Goal: Transaction & Acquisition: Book appointment/travel/reservation

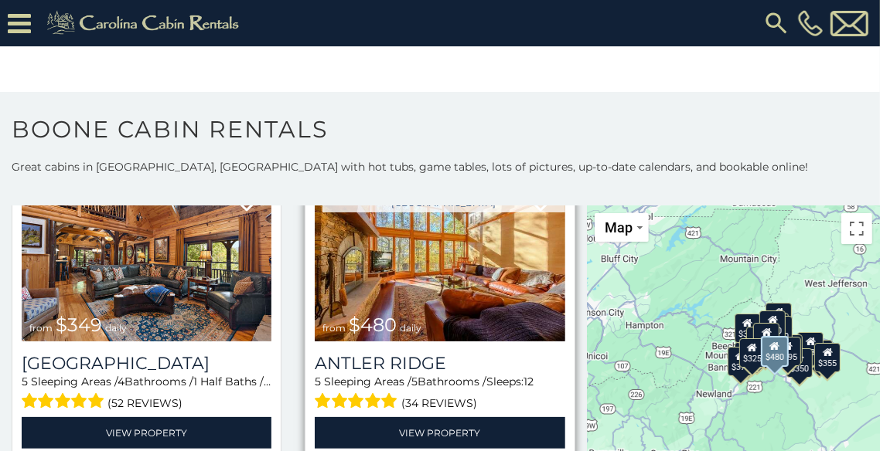
scroll to position [77, 0]
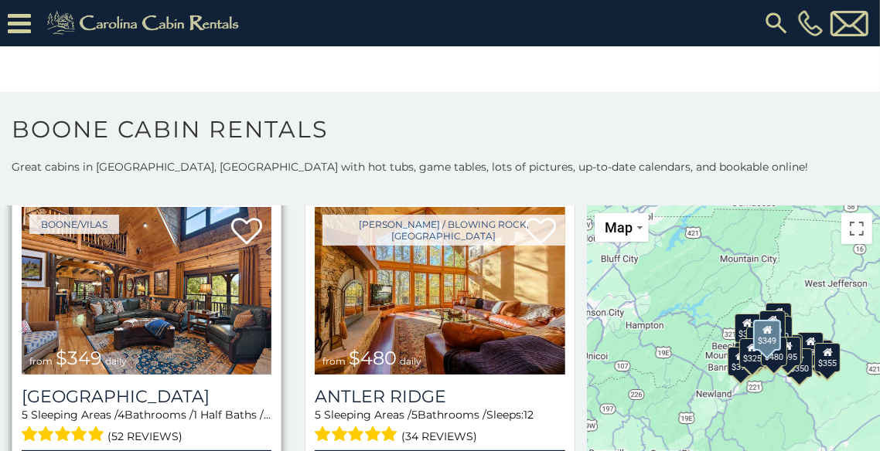
click at [153, 321] on img at bounding box center [147, 291] width 250 height 168
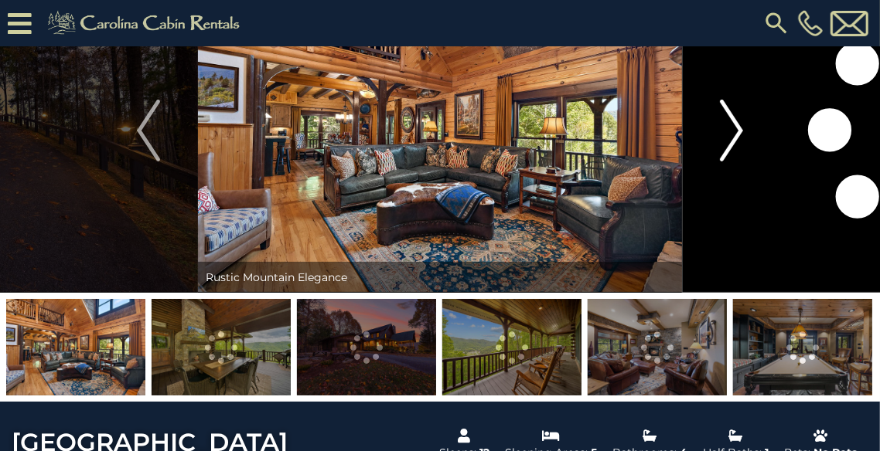
click at [731, 131] on img "Next" at bounding box center [731, 131] width 23 height 62
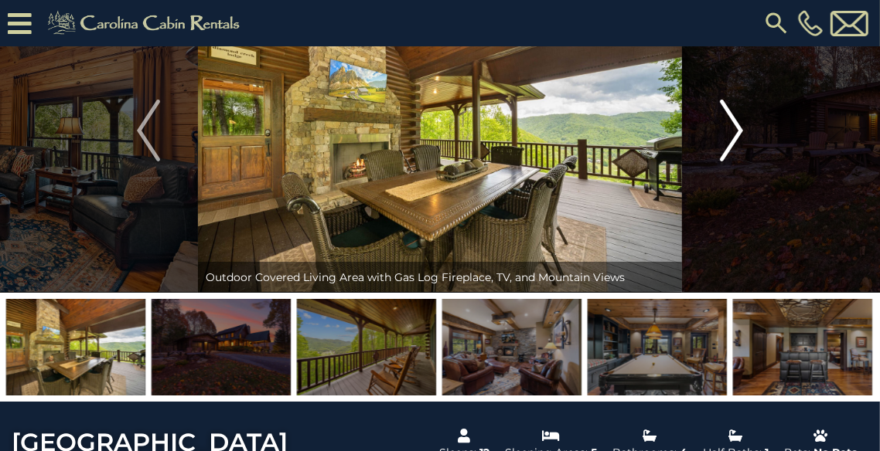
click at [731, 131] on img "Next" at bounding box center [731, 131] width 23 height 62
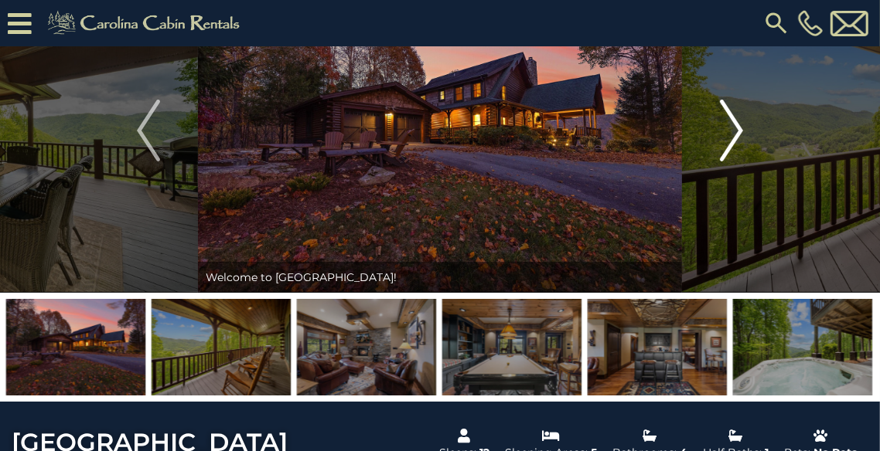
click at [731, 131] on img "Next" at bounding box center [731, 131] width 23 height 62
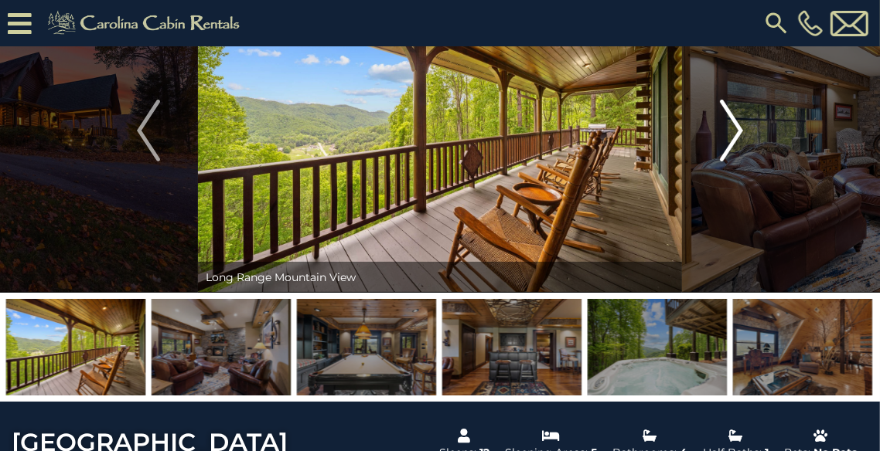
click at [731, 131] on img "Next" at bounding box center [731, 131] width 23 height 62
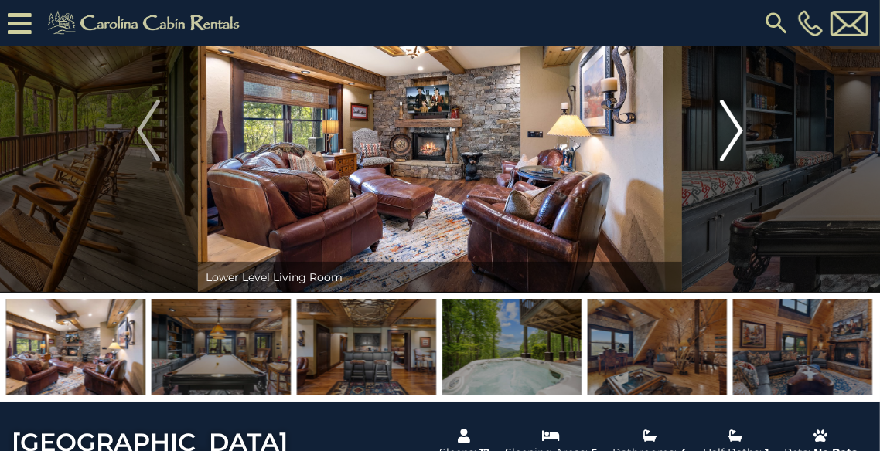
click at [731, 131] on img "Next" at bounding box center [731, 131] width 23 height 62
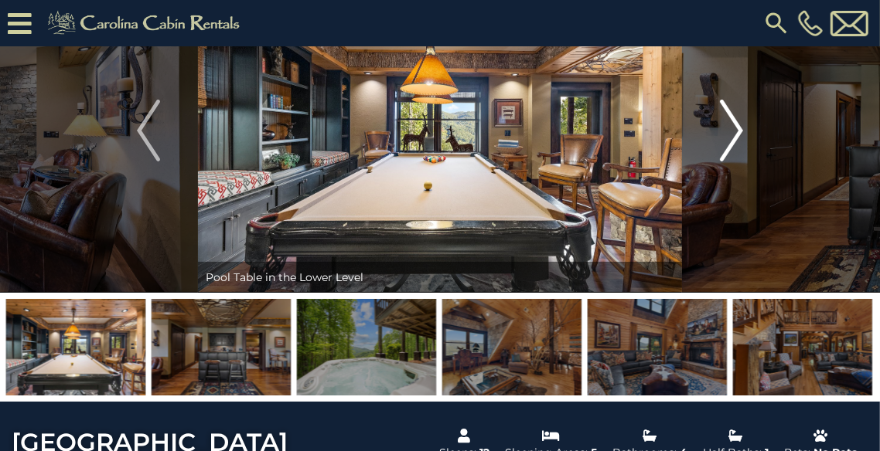
click at [731, 131] on img "Next" at bounding box center [731, 131] width 23 height 62
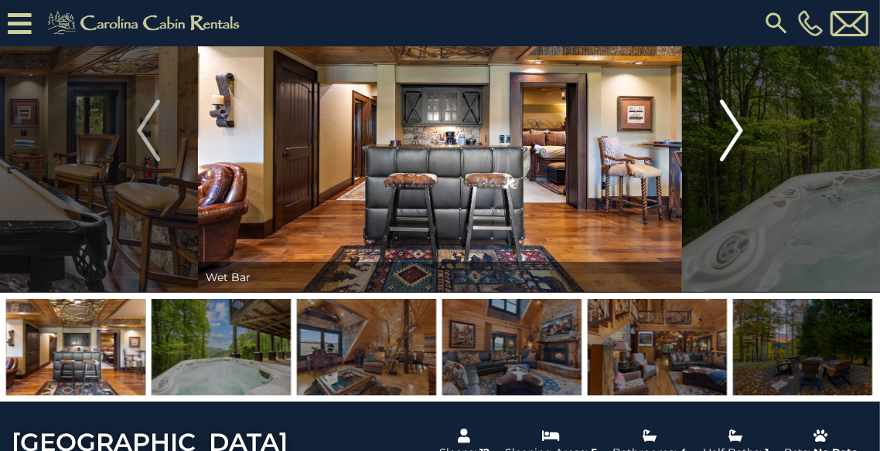
click at [731, 131] on img "Next" at bounding box center [731, 131] width 23 height 62
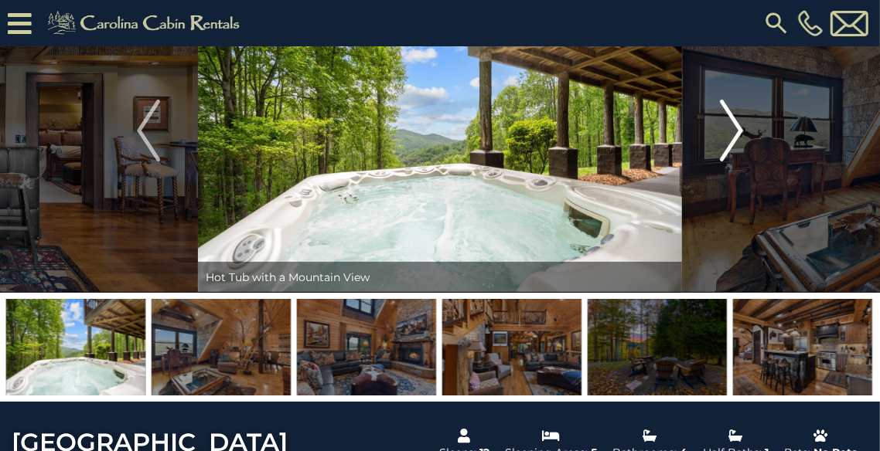
click at [731, 131] on img "Next" at bounding box center [731, 131] width 23 height 62
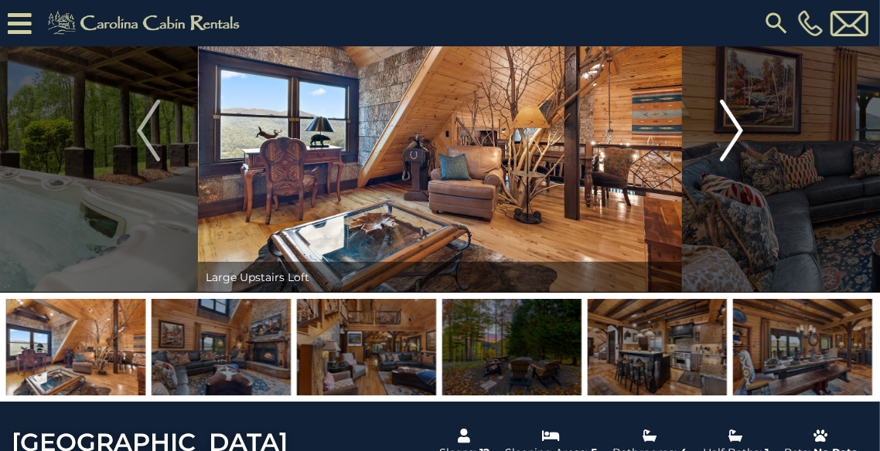
click at [731, 131] on img "Next" at bounding box center [731, 131] width 23 height 62
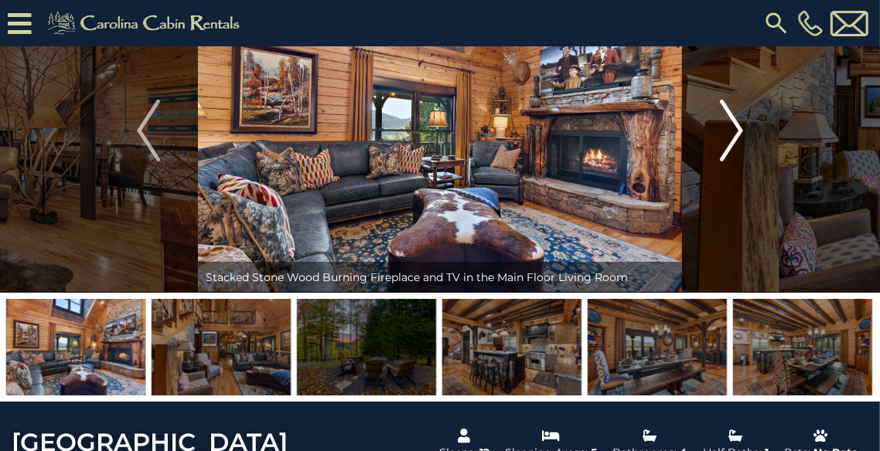
click at [731, 131] on img "Next" at bounding box center [731, 131] width 23 height 62
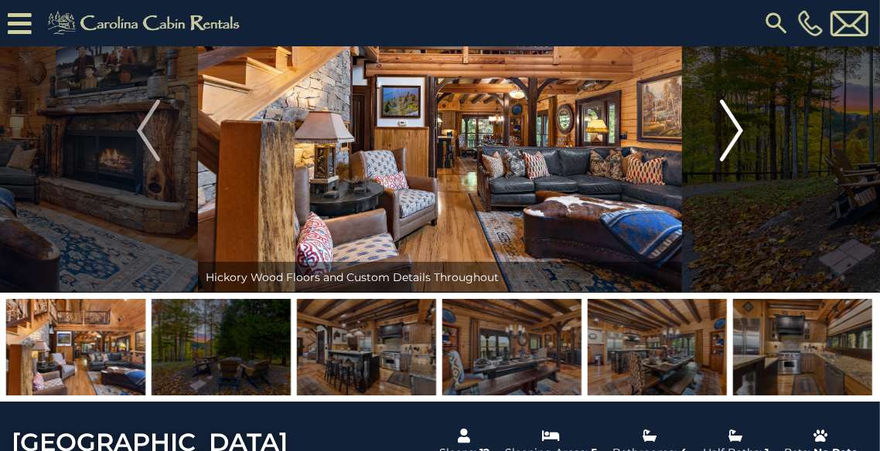
click at [731, 131] on img "Next" at bounding box center [731, 131] width 23 height 62
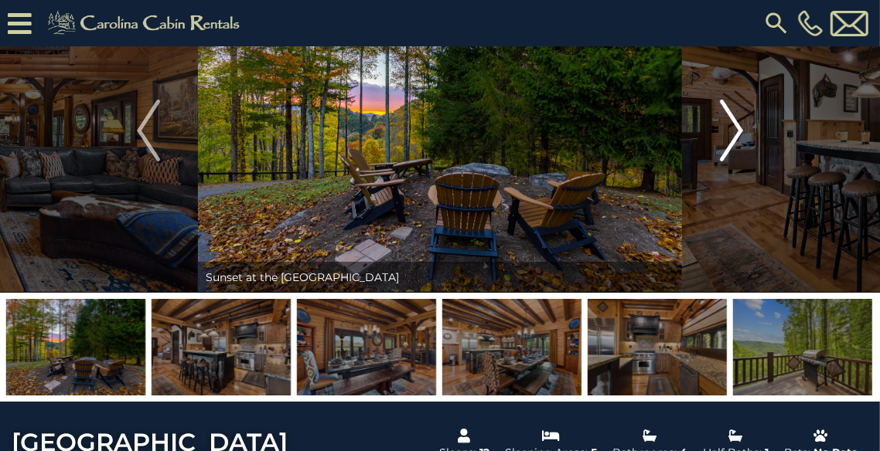
click at [731, 131] on img "Next" at bounding box center [731, 131] width 23 height 62
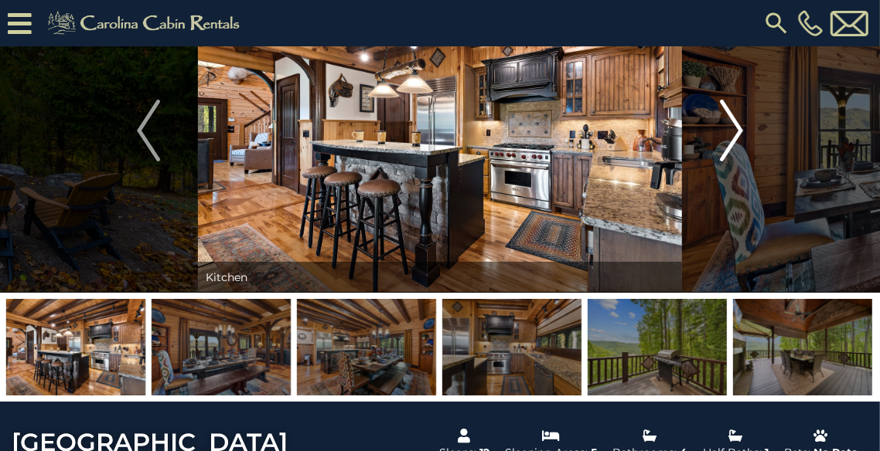
click at [731, 131] on img "Next" at bounding box center [731, 131] width 23 height 62
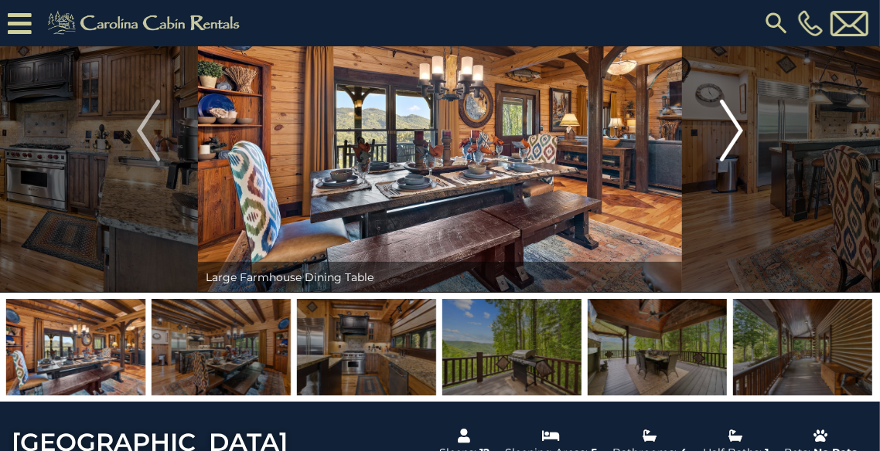
click at [731, 131] on img "Next" at bounding box center [731, 131] width 23 height 62
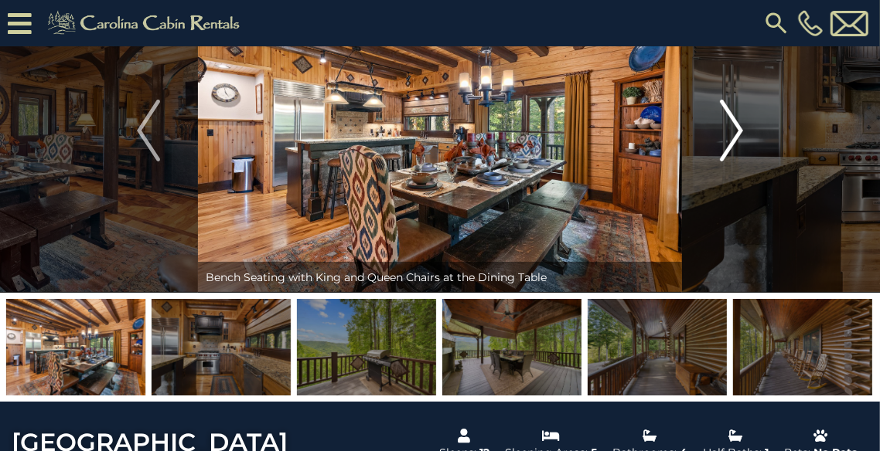
click at [731, 131] on img "Next" at bounding box center [731, 131] width 23 height 62
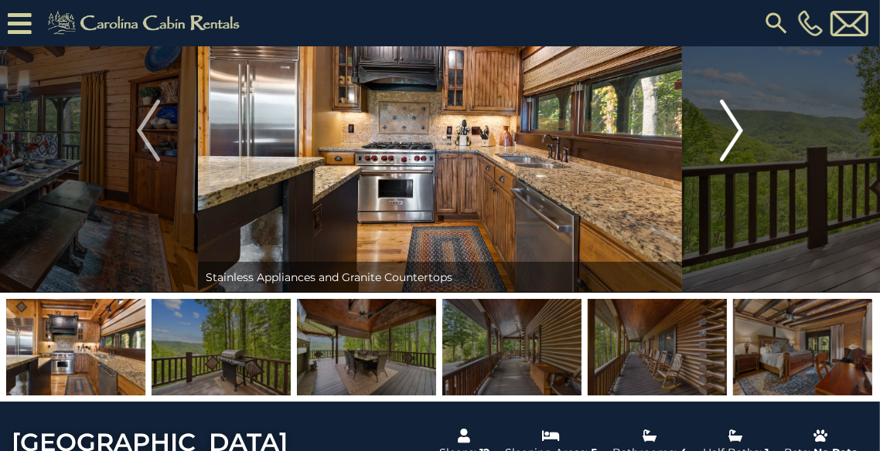
click at [731, 131] on img "Next" at bounding box center [731, 131] width 23 height 62
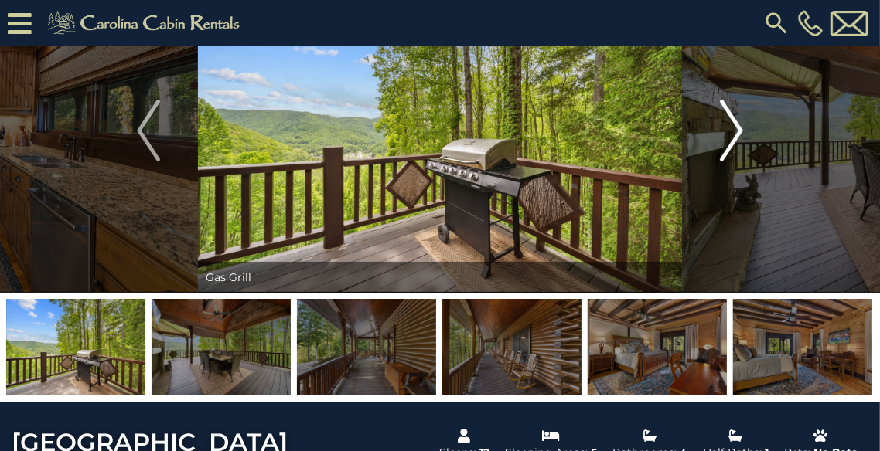
click at [731, 131] on img "Next" at bounding box center [731, 131] width 23 height 62
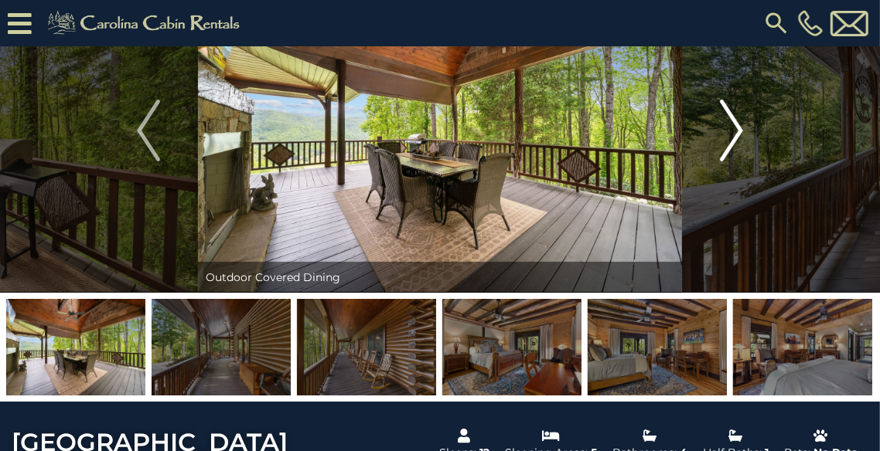
click at [731, 131] on img "Next" at bounding box center [731, 131] width 23 height 62
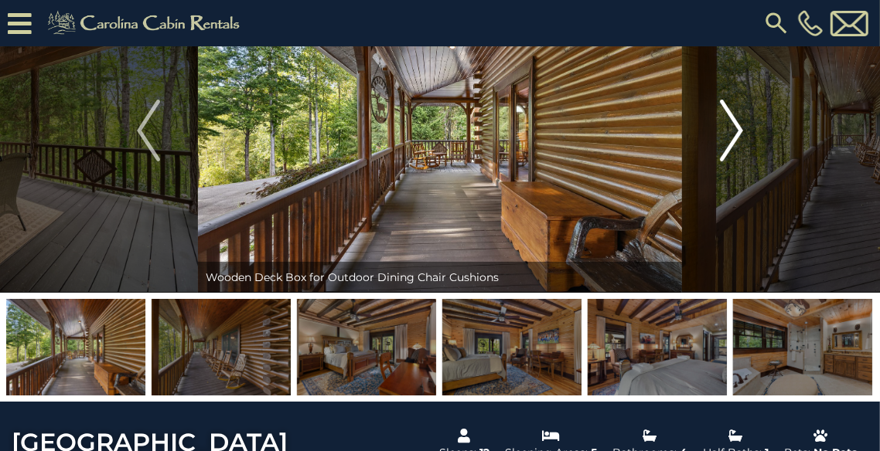
click at [731, 131] on img "Next" at bounding box center [731, 131] width 23 height 62
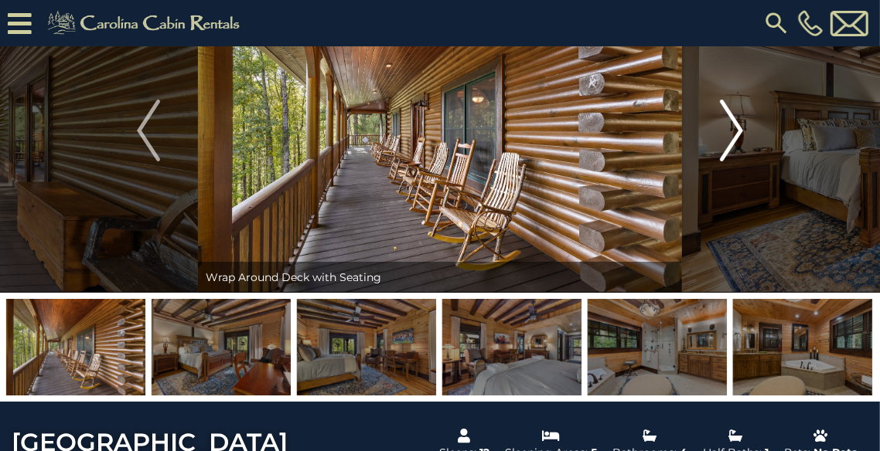
click at [731, 131] on img "Next" at bounding box center [731, 131] width 23 height 62
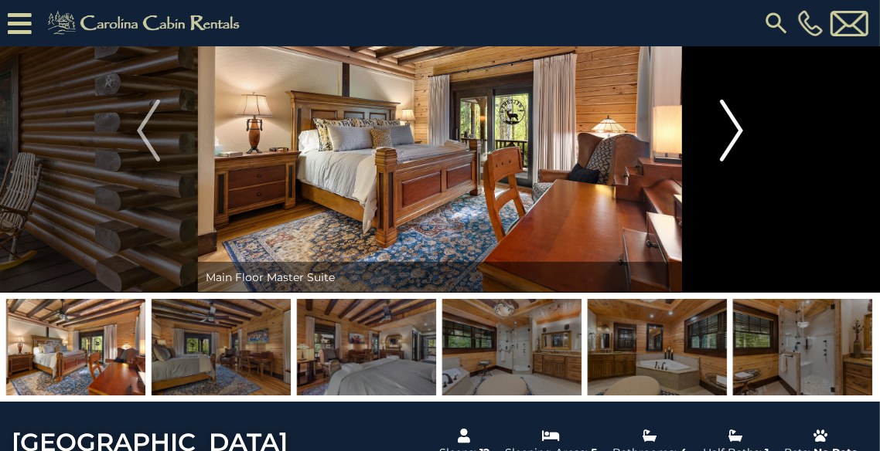
click at [731, 131] on img "Next" at bounding box center [731, 131] width 23 height 62
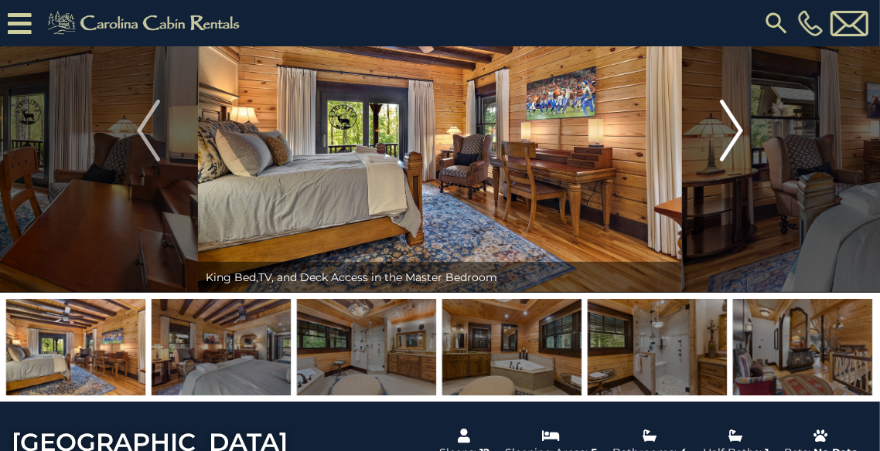
click at [731, 131] on img "Next" at bounding box center [731, 131] width 23 height 62
